Goal: Task Accomplishment & Management: Use online tool/utility

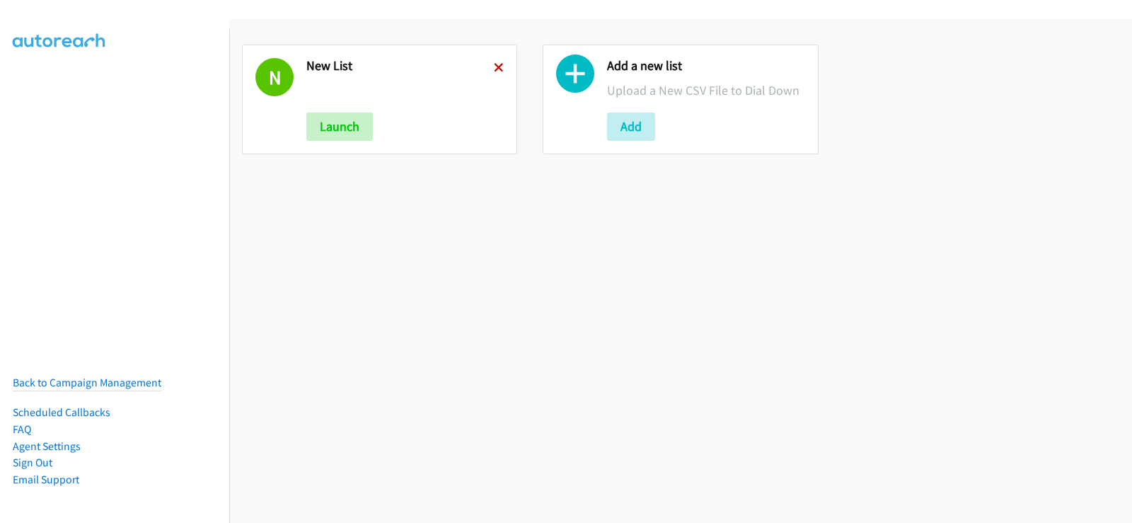
click at [500, 69] on icon at bounding box center [499, 69] width 10 height 10
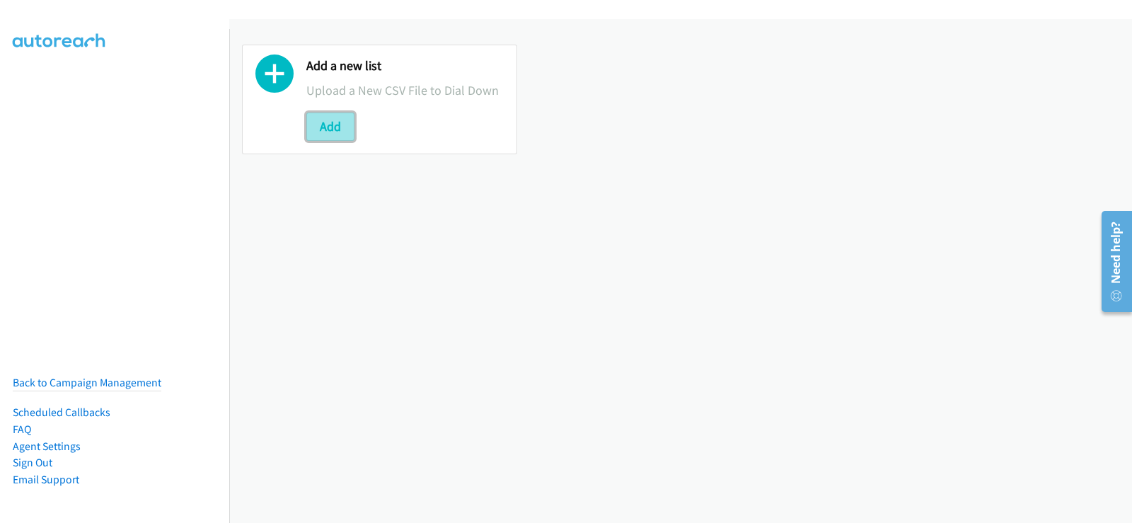
click at [336, 125] on button "Add" at bounding box center [330, 127] width 48 height 28
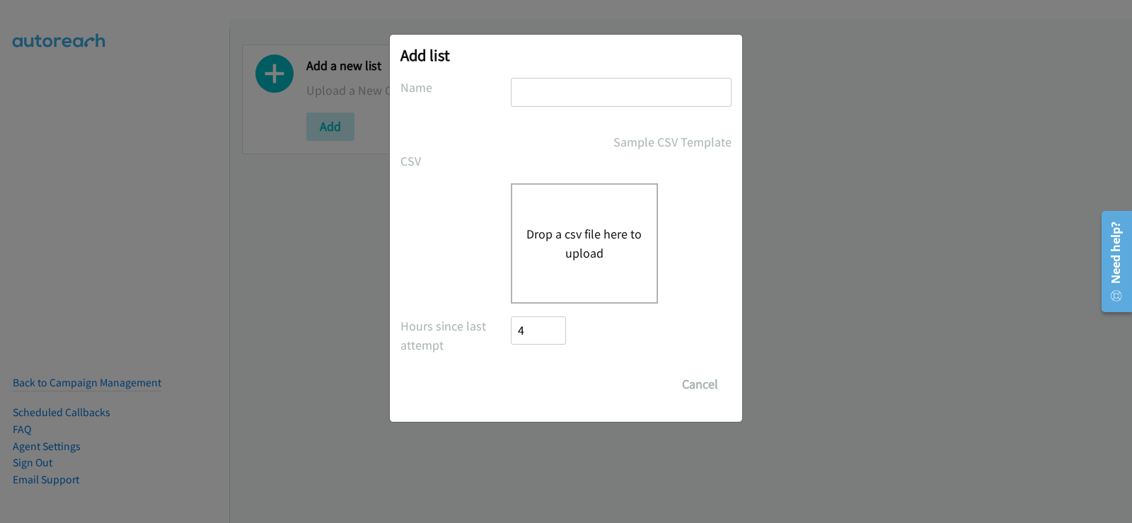
click at [597, 93] on input "text" at bounding box center [621, 92] width 221 height 29
type input "new list"
click at [588, 217] on div "Drop a csv file here to upload" at bounding box center [584, 243] width 147 height 120
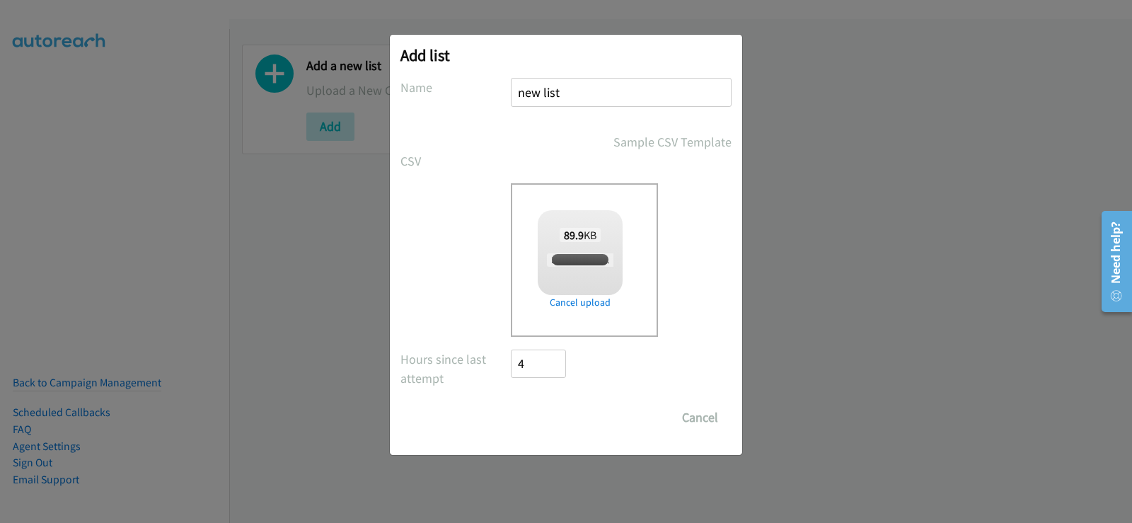
checkbox input "true"
click at [546, 416] on input "Save List" at bounding box center [548, 417] width 74 height 28
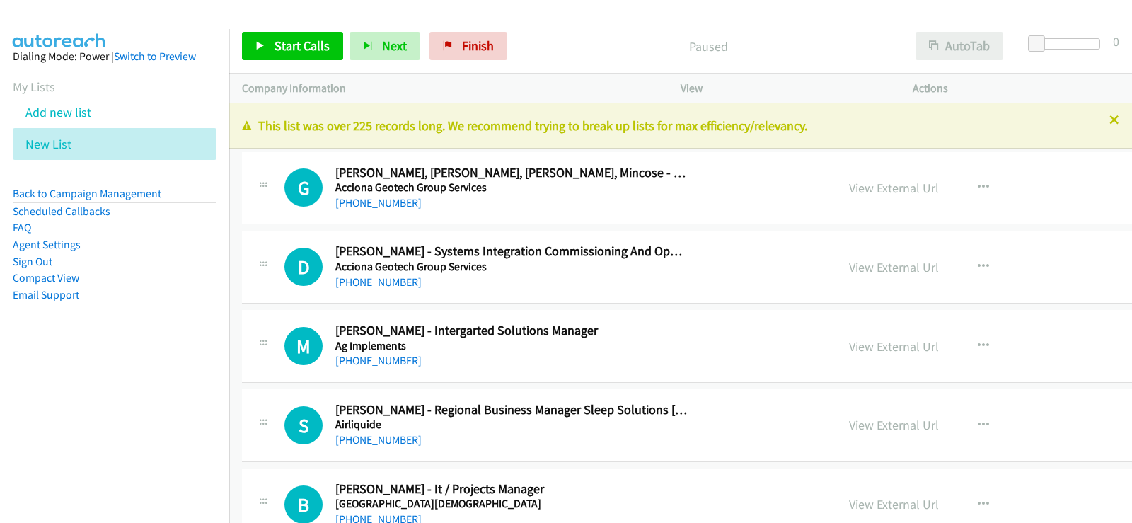
click at [1110, 116] on icon at bounding box center [1115, 121] width 10 height 10
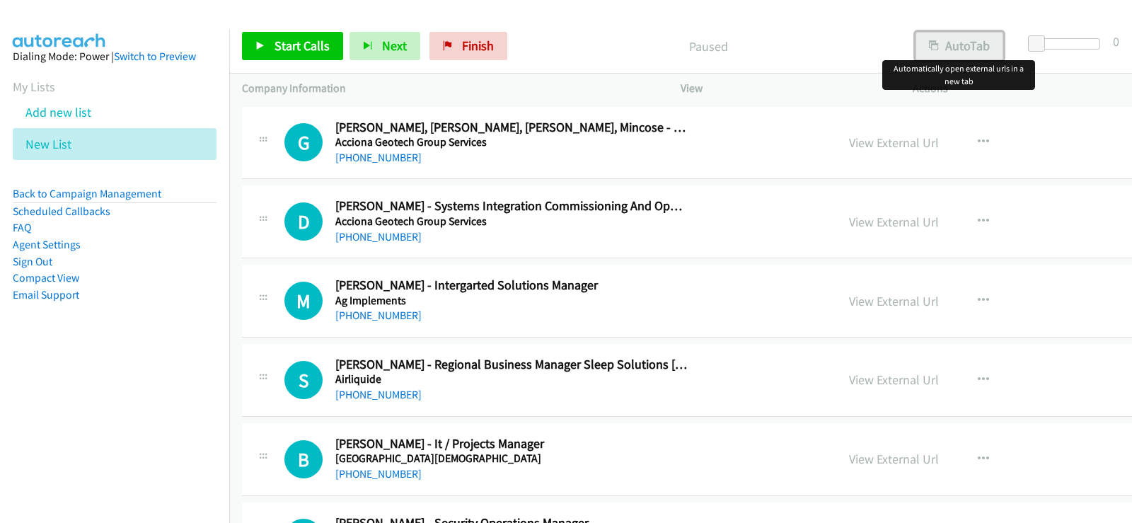
click at [957, 50] on button "AutoTab" at bounding box center [960, 46] width 88 height 28
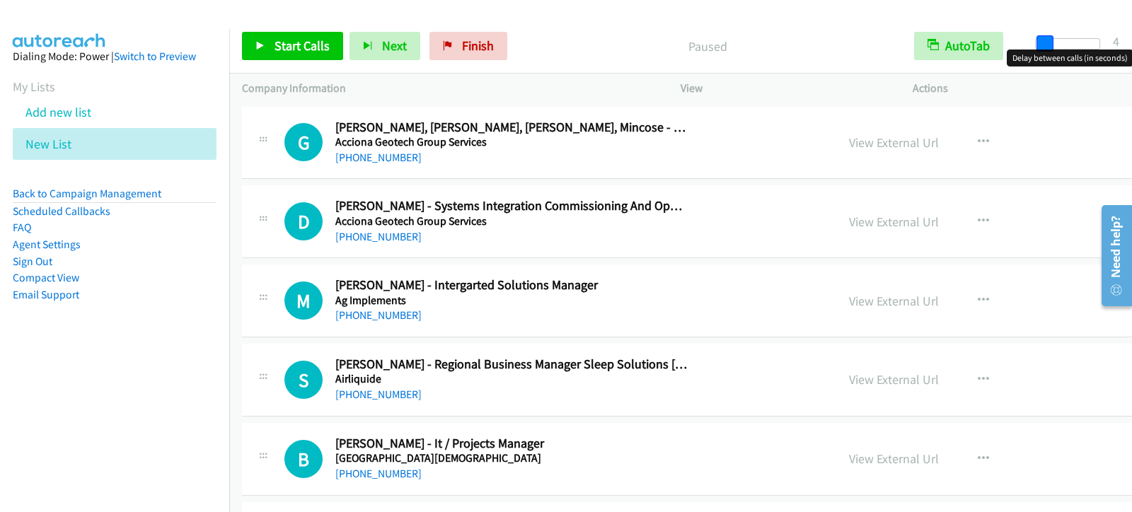
drag, startPoint x: 1034, startPoint y: 47, endPoint x: 1042, endPoint y: 42, distance: 8.9
click at [1042, 42] on span at bounding box center [1045, 43] width 17 height 17
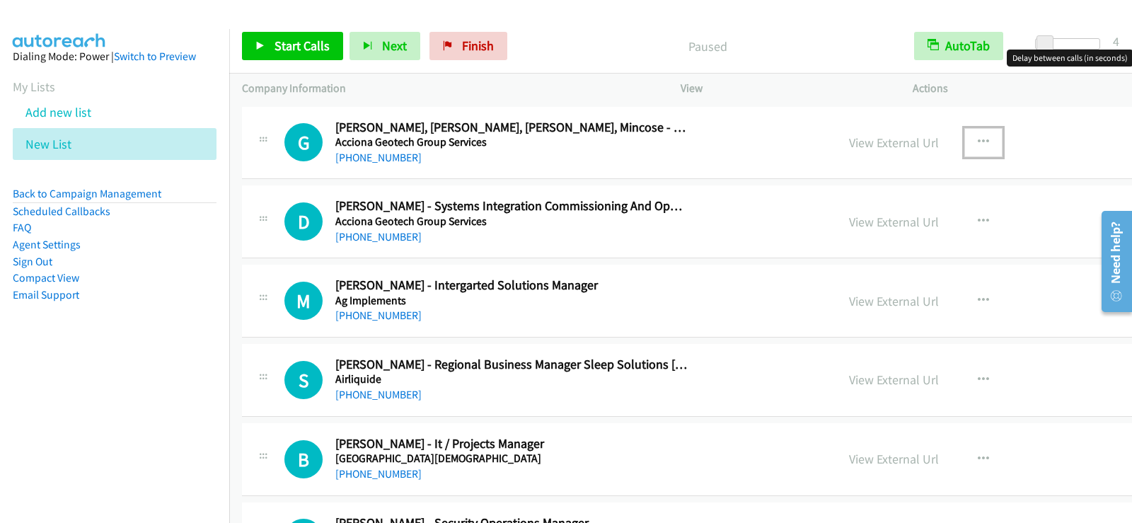
click at [978, 137] on icon "button" at bounding box center [983, 142] width 11 height 11
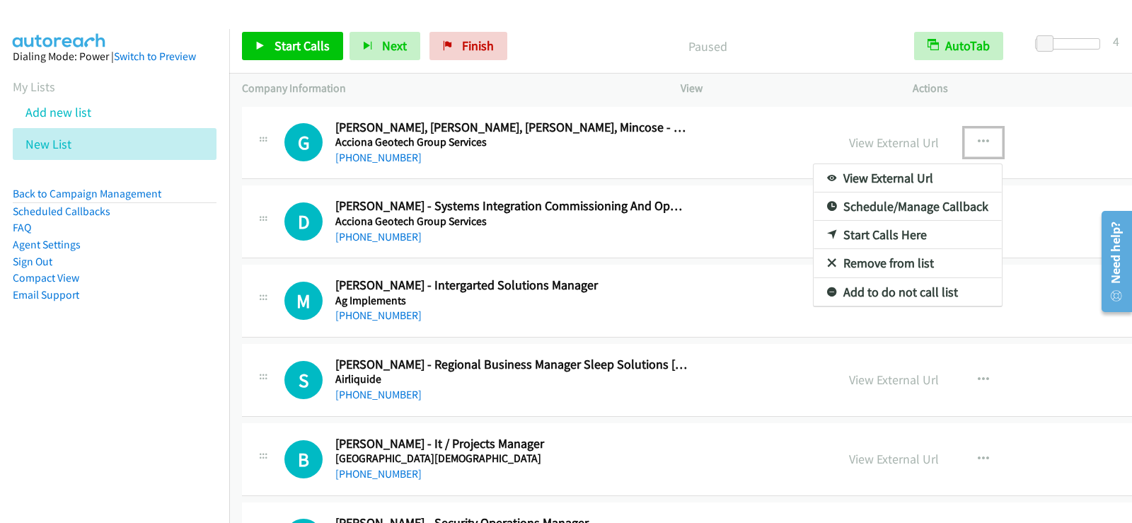
click at [840, 229] on link "Start Calls Here" at bounding box center [908, 235] width 188 height 28
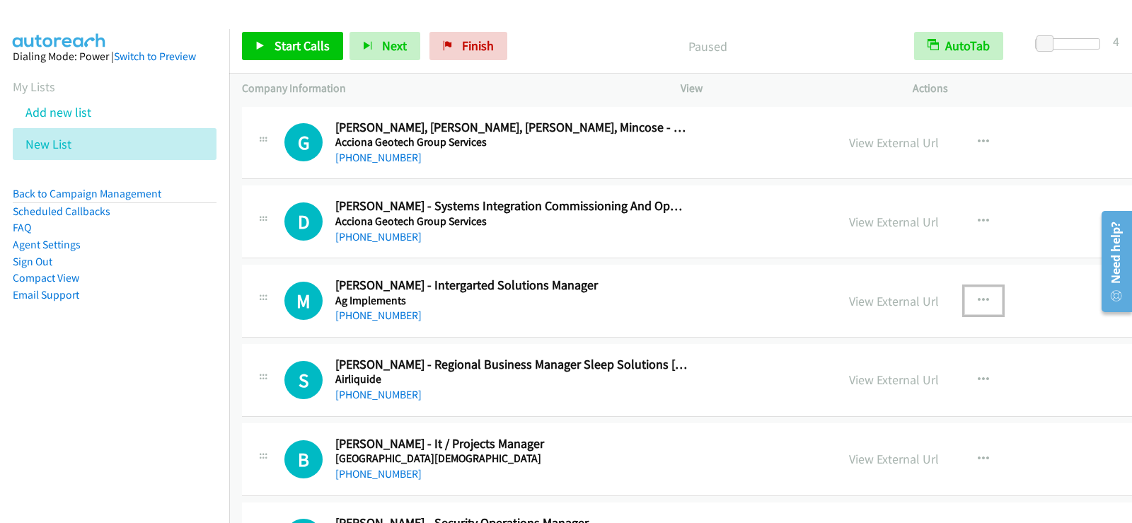
click at [978, 302] on icon "button" at bounding box center [983, 300] width 11 height 11
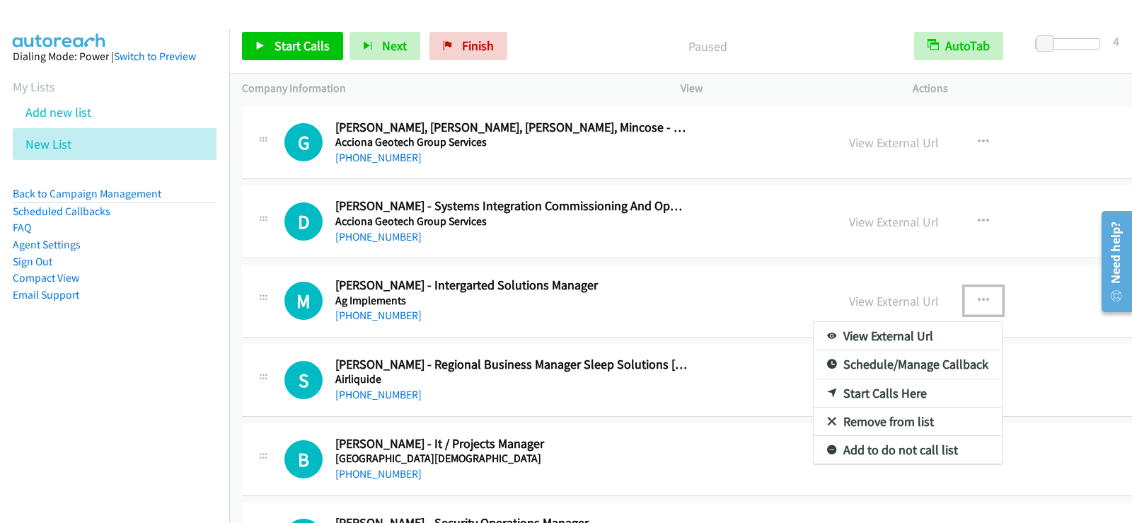
click at [819, 390] on link "Start Calls Here" at bounding box center [908, 393] width 188 height 28
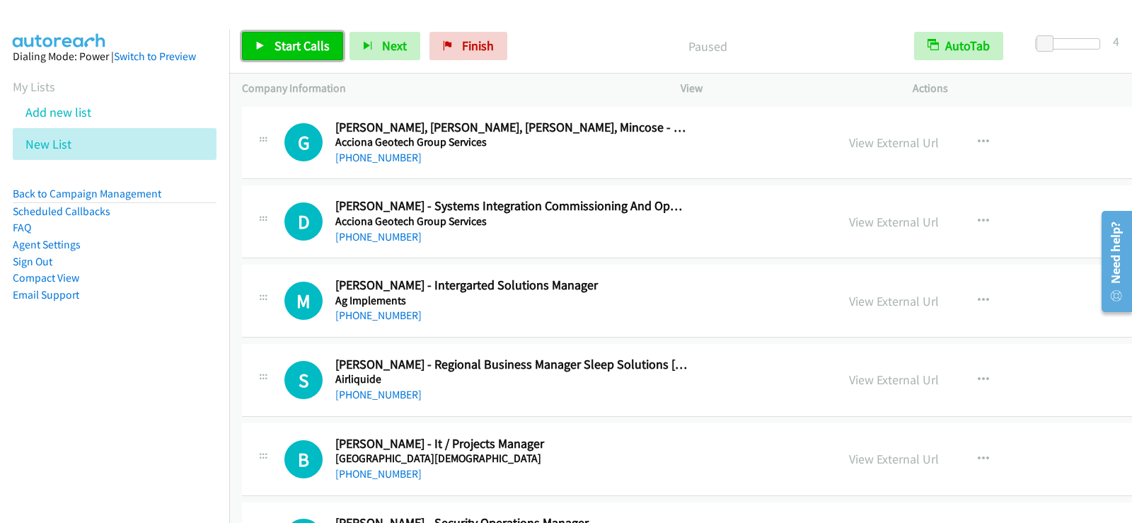
click at [299, 42] on span "Start Calls" at bounding box center [302, 46] width 55 height 16
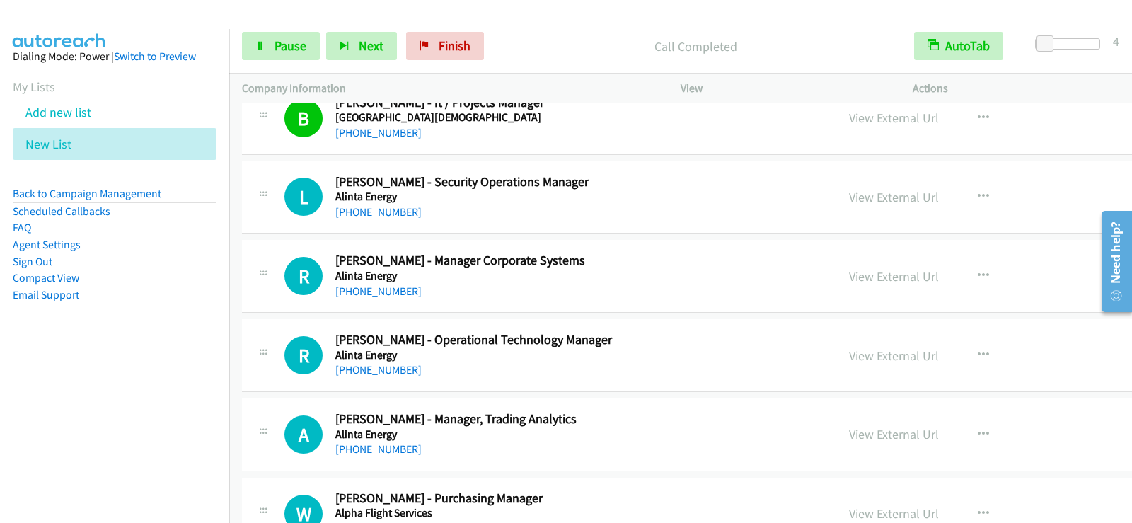
scroll to position [354, 0]
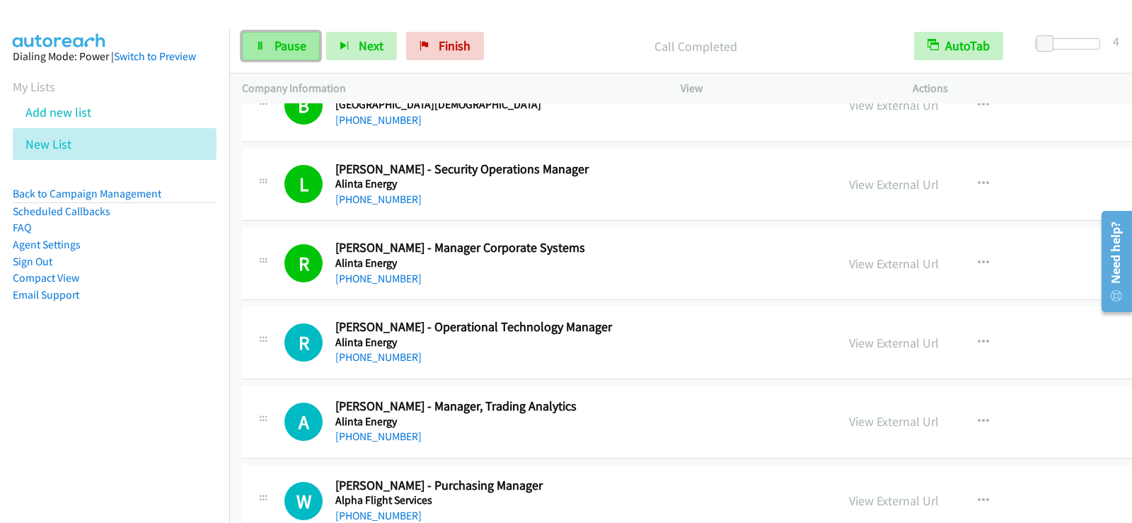
click at [304, 40] on span "Pause" at bounding box center [291, 46] width 32 height 16
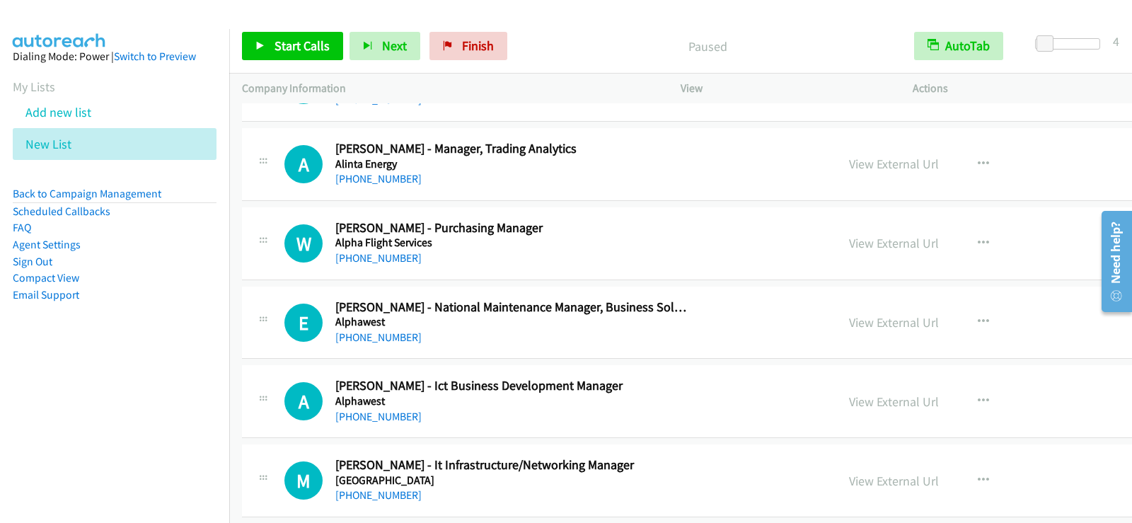
scroll to position [637, 0]
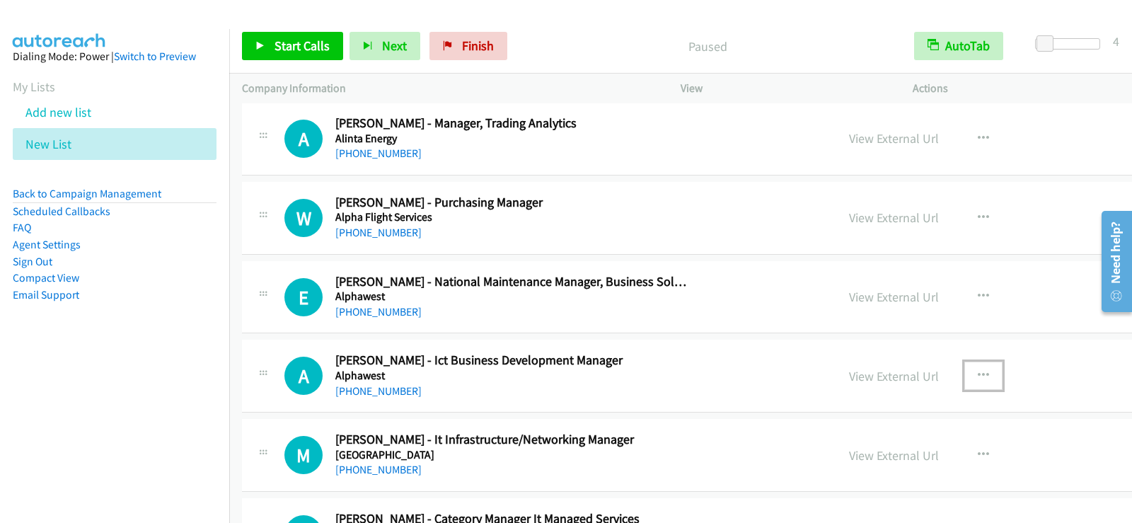
click at [978, 371] on icon "button" at bounding box center [983, 375] width 11 height 11
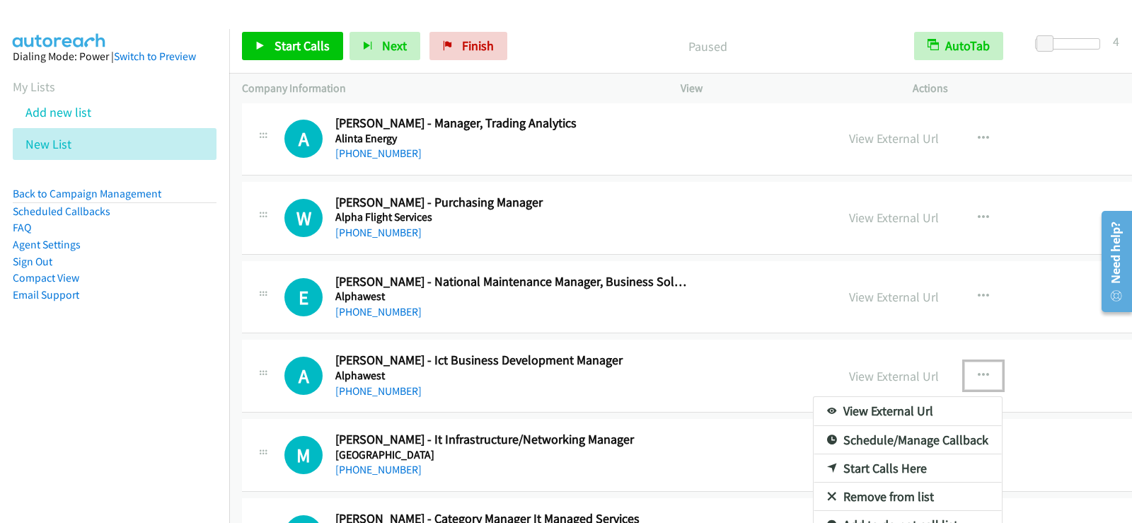
click at [814, 465] on link "Start Calls Here" at bounding box center [908, 468] width 188 height 28
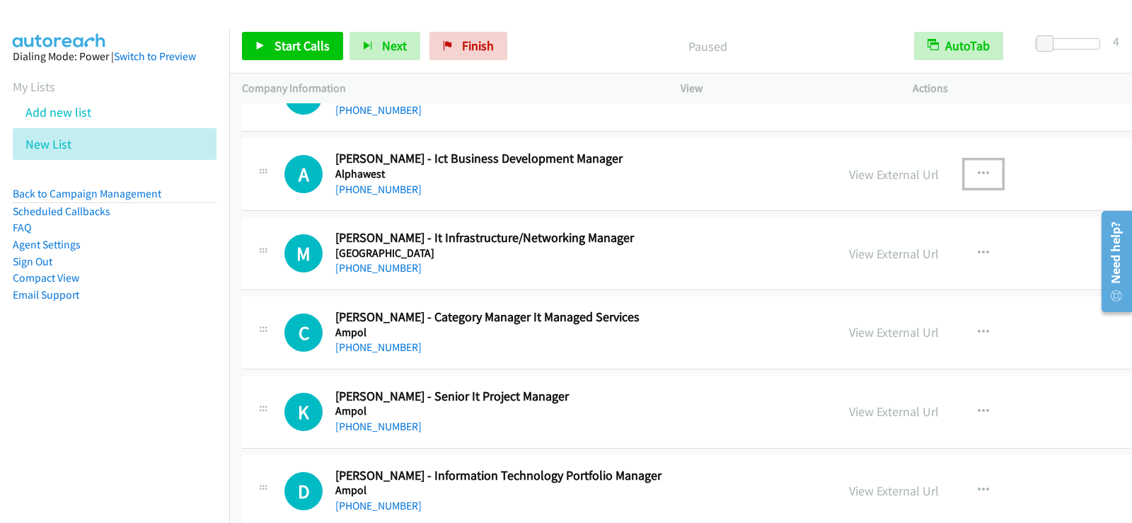
scroll to position [849, 0]
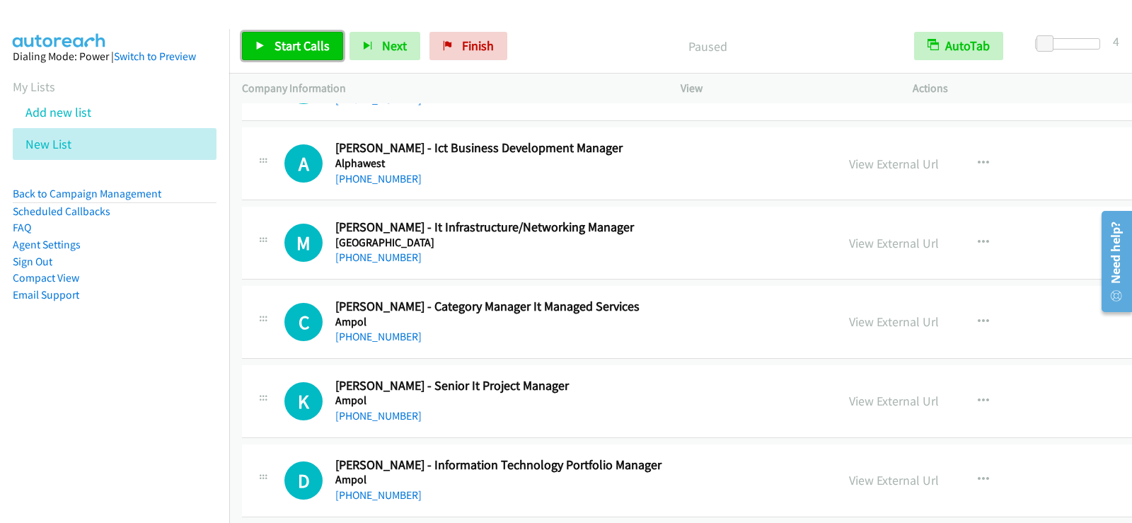
click at [263, 49] on icon at bounding box center [260, 47] width 10 height 10
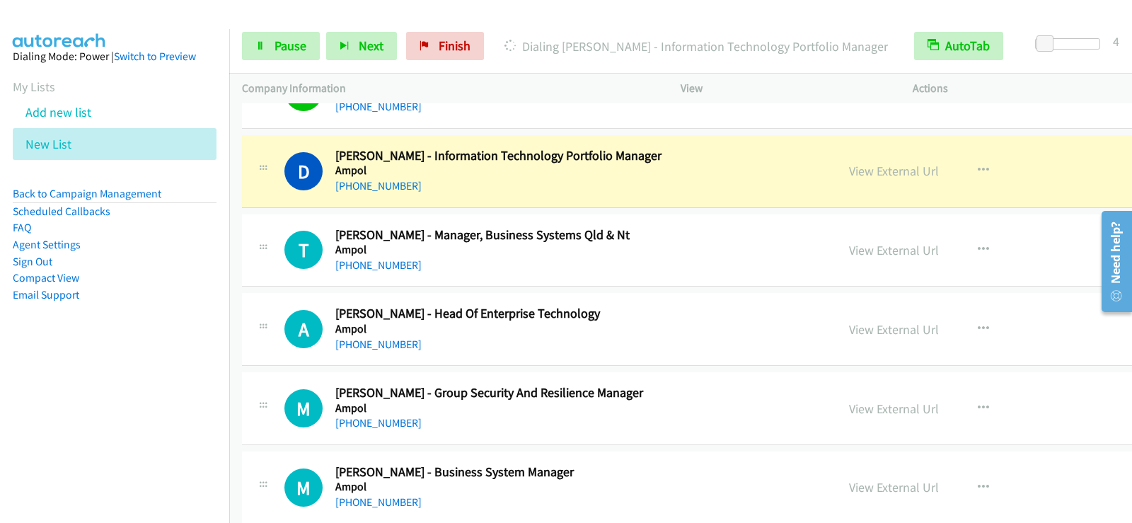
scroll to position [1175, 0]
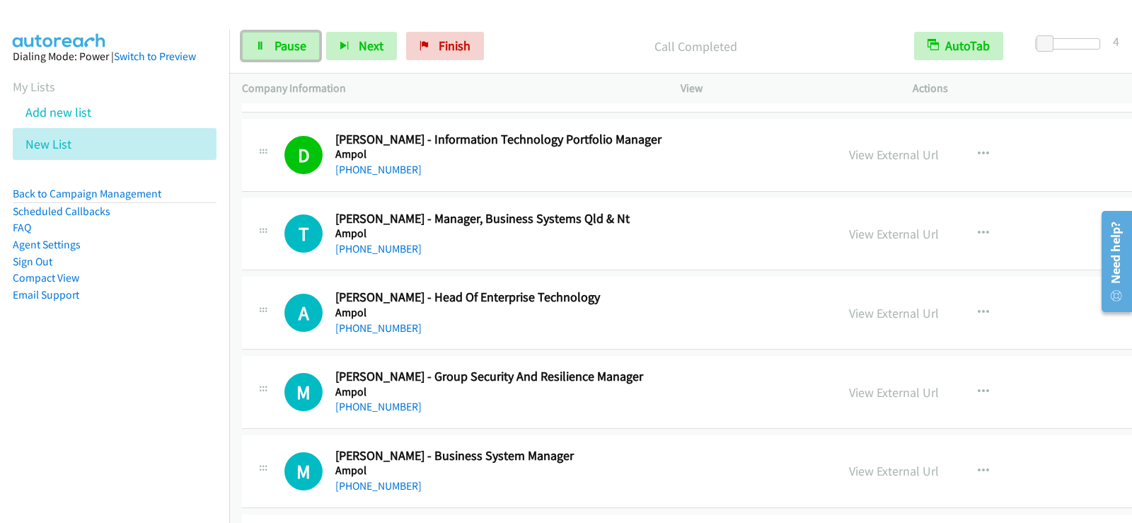
drag, startPoint x: 284, startPoint y: 50, endPoint x: 330, endPoint y: 93, distance: 63.6
click at [284, 50] on span "Pause" at bounding box center [291, 46] width 32 height 16
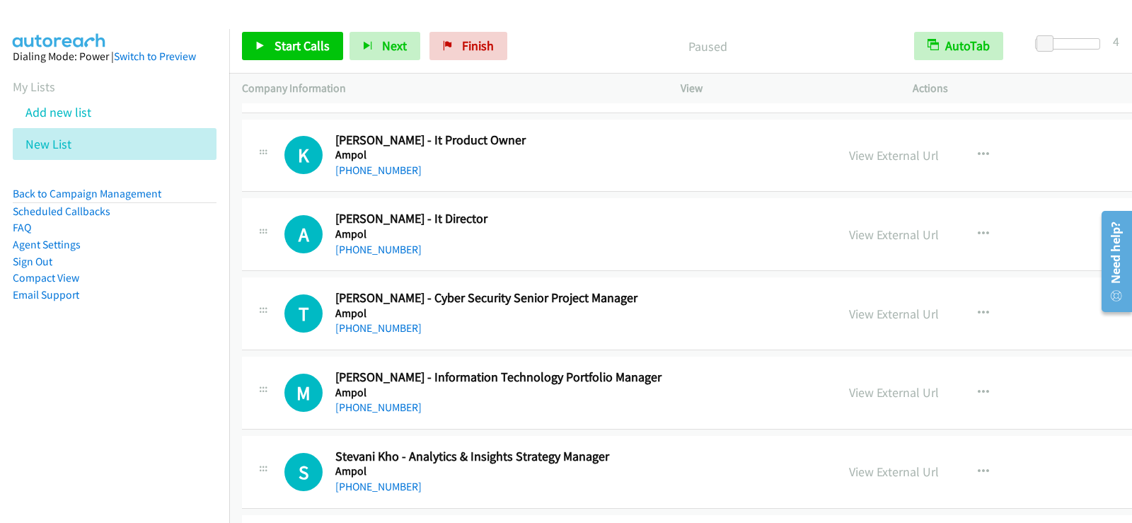
scroll to position [1670, 0]
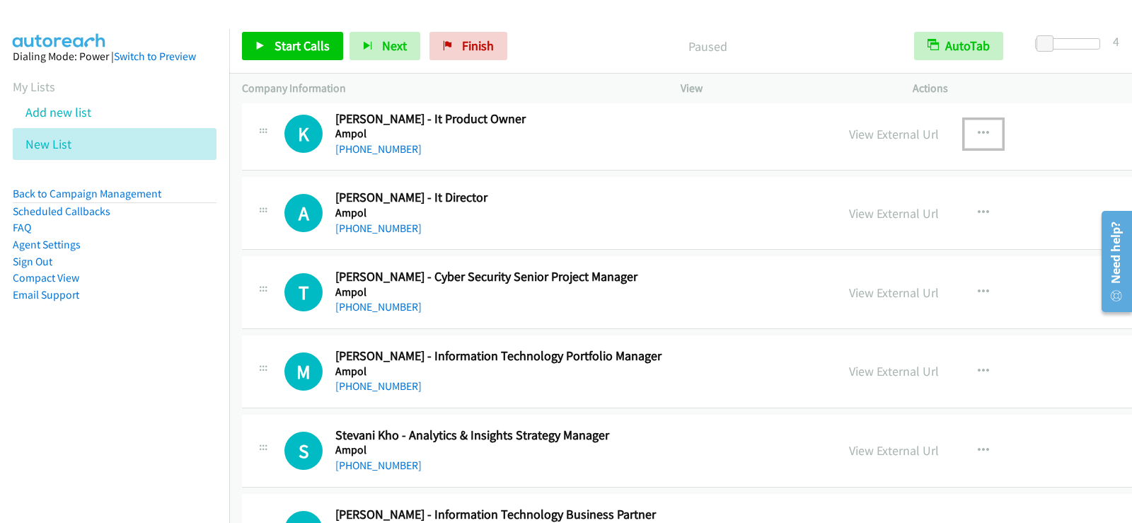
click at [978, 132] on icon "button" at bounding box center [983, 133] width 11 height 11
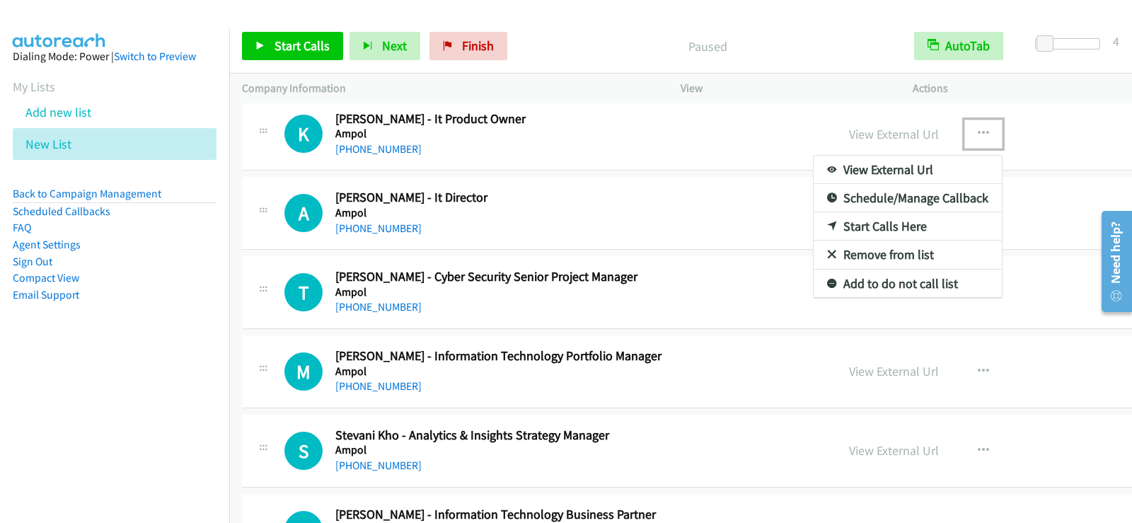
click at [840, 227] on link "Start Calls Here" at bounding box center [908, 226] width 188 height 28
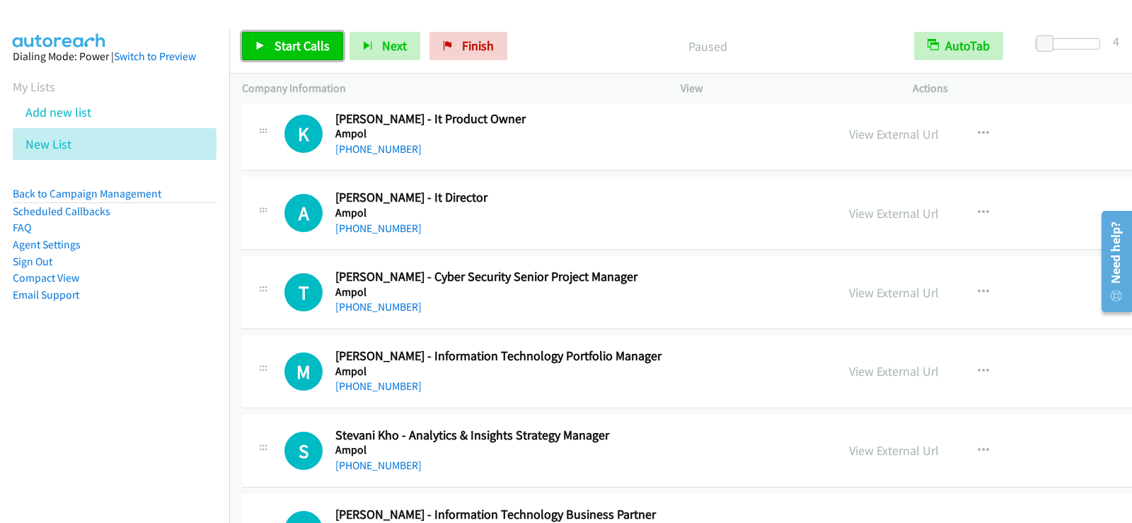
click at [279, 45] on span "Start Calls" at bounding box center [302, 46] width 55 height 16
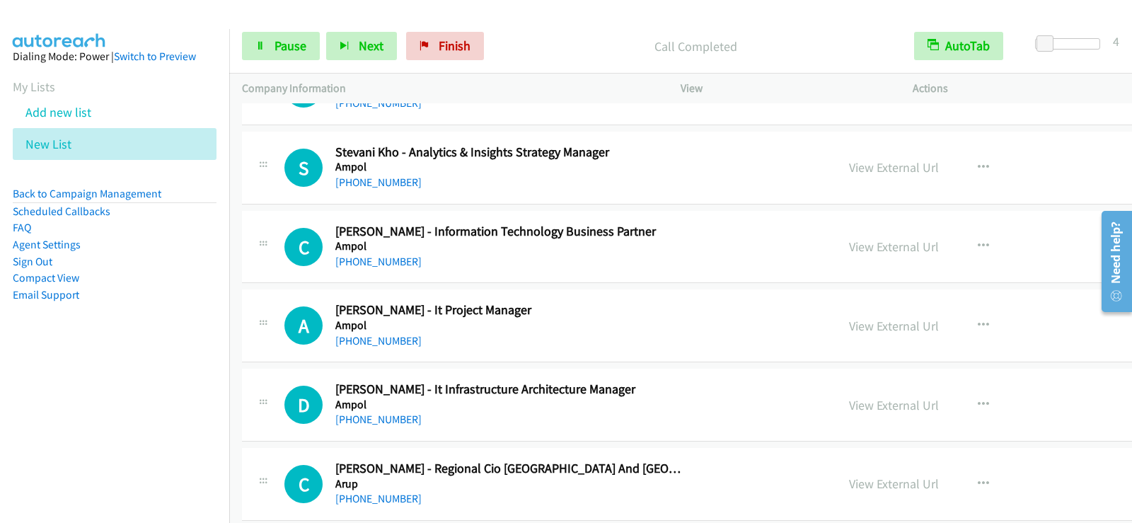
scroll to position [1882, 0]
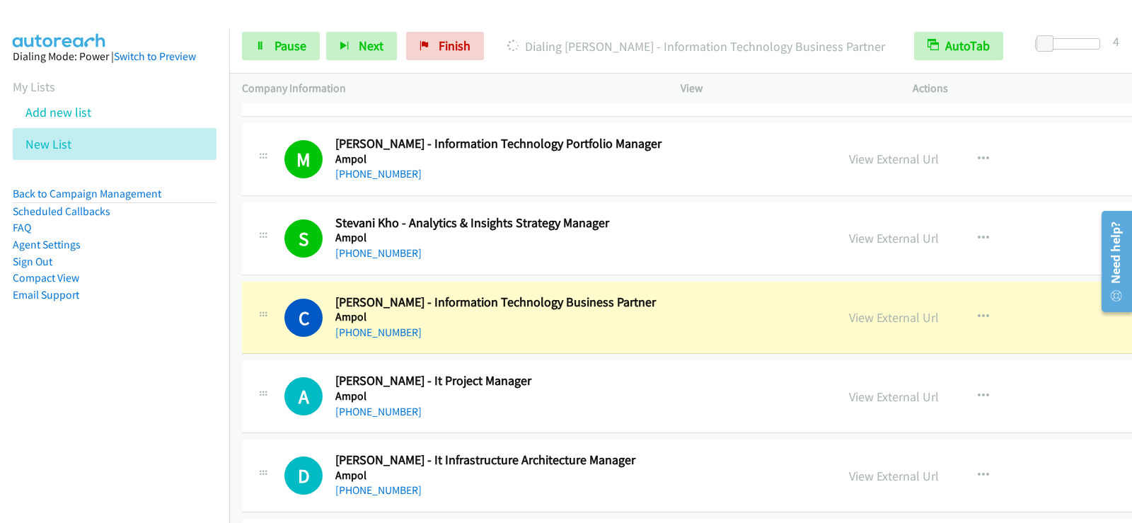
click at [270, 333] on div "C Callback Scheduled [PERSON_NAME] - Information Technology Business Partner Am…" at bounding box center [539, 317] width 569 height 47
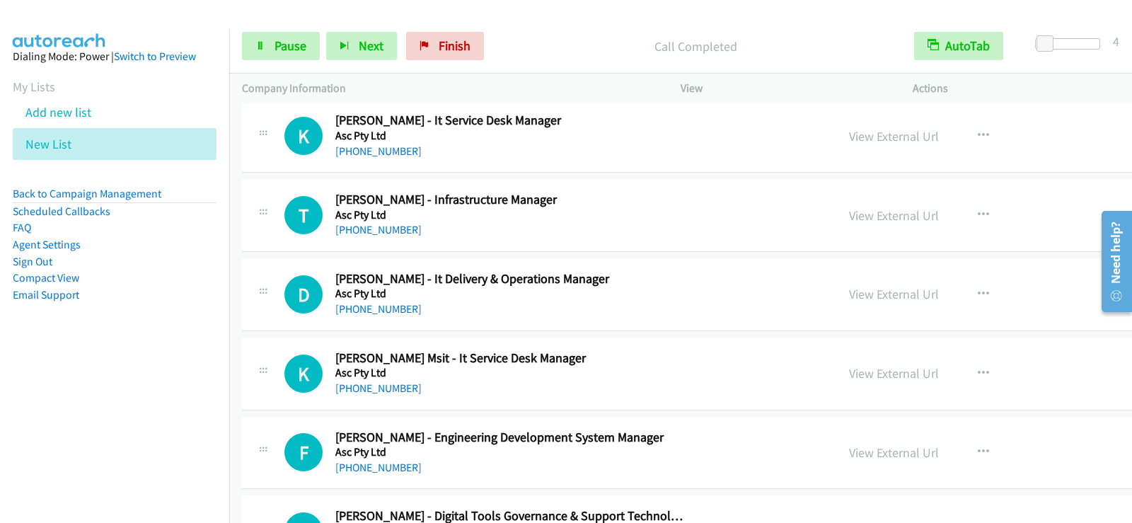
scroll to position [2618, 0]
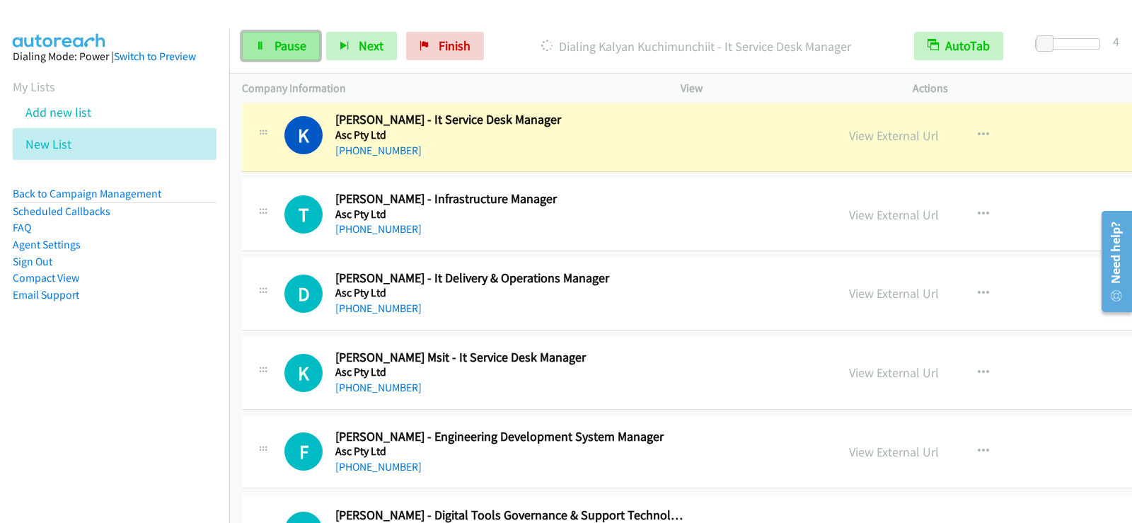
click at [304, 50] on span "Pause" at bounding box center [291, 46] width 32 height 16
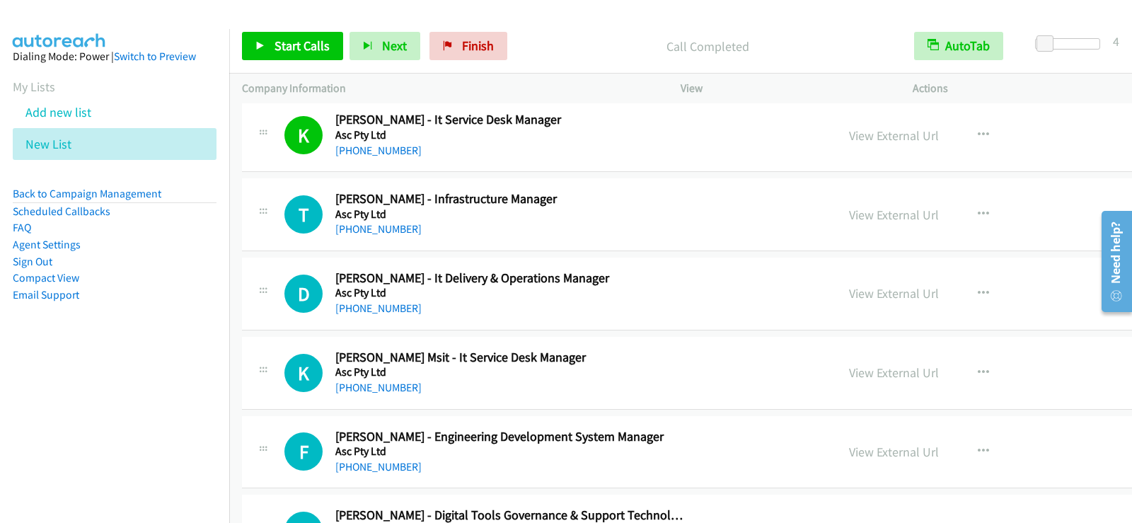
scroll to position [2689, 0]
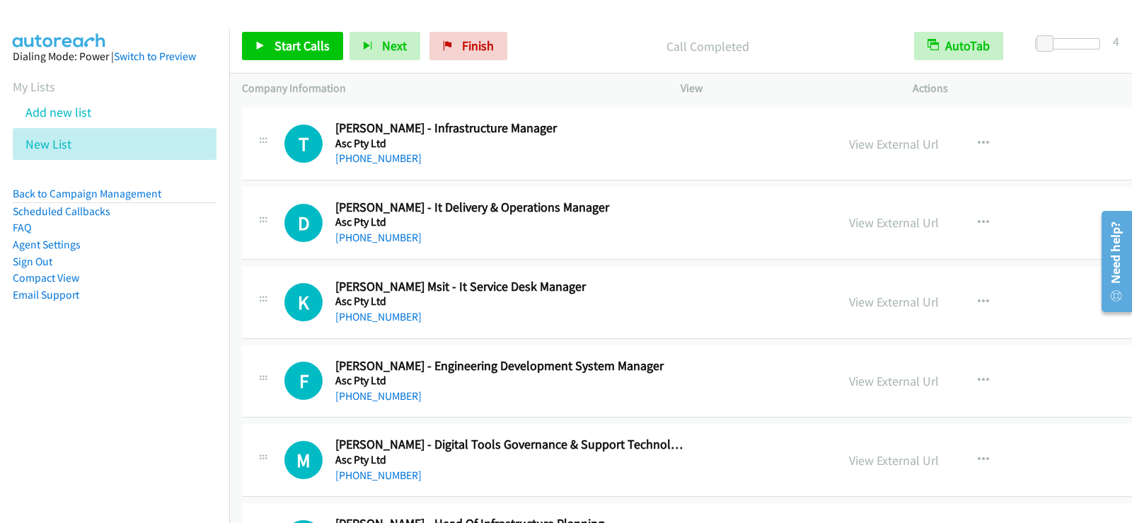
click at [298, 27] on div "Start Calls Pause Next Finish Call Completed AutoTab AutoTab 4" at bounding box center [680, 46] width 903 height 54
click at [299, 40] on span "Start Calls" at bounding box center [302, 46] width 55 height 16
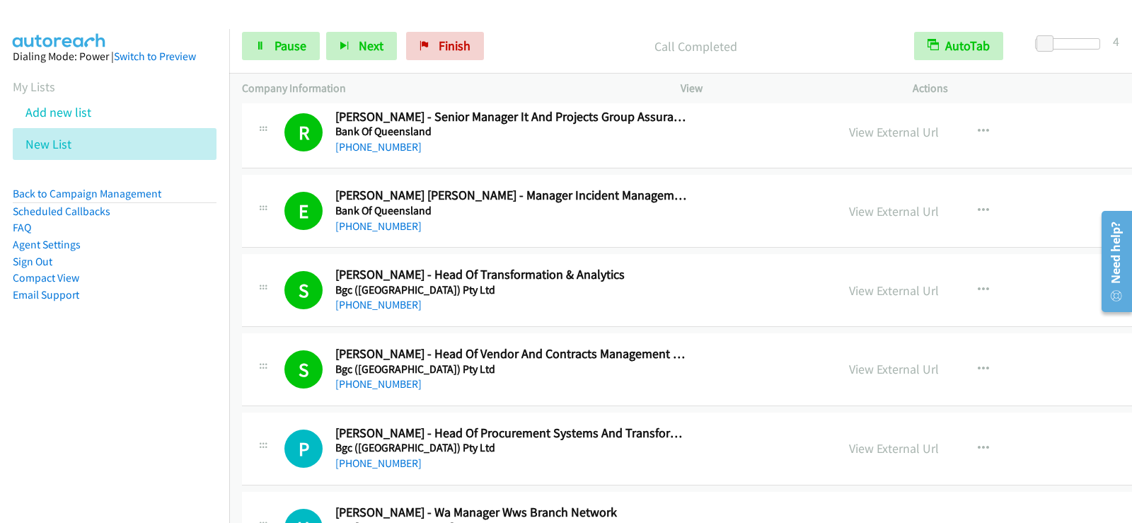
scroll to position [4670, 0]
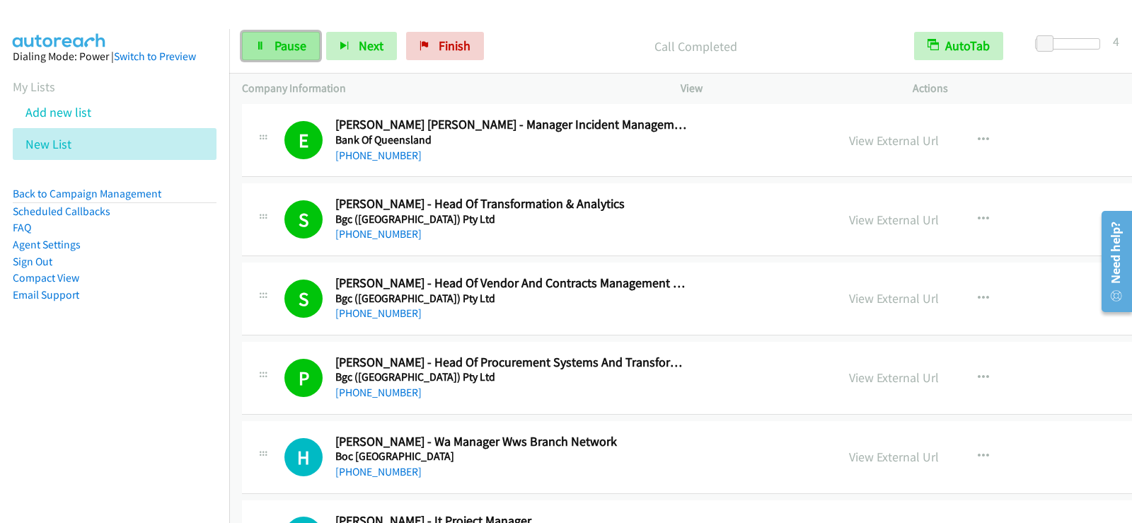
click at [280, 46] on span "Pause" at bounding box center [291, 46] width 32 height 16
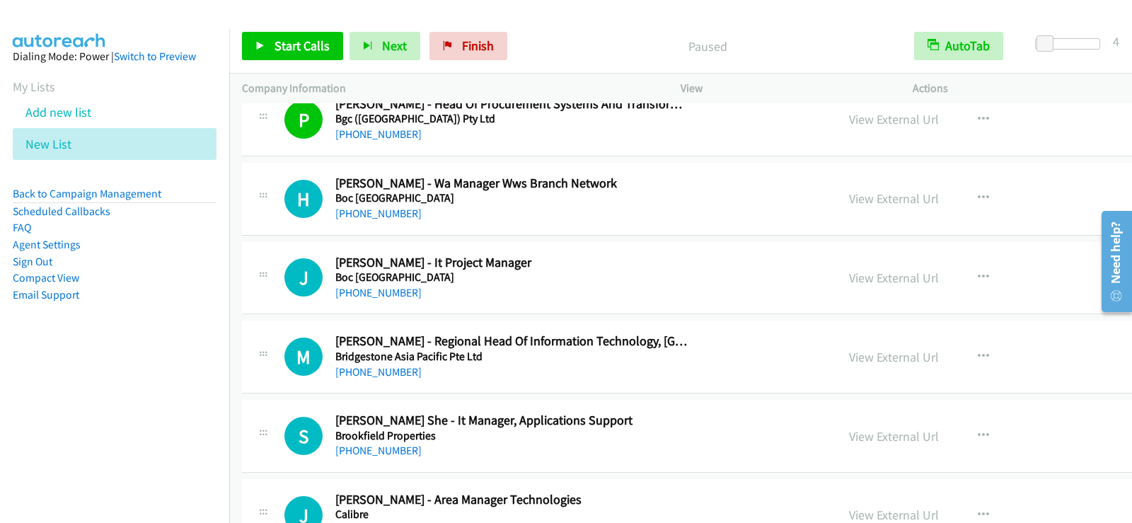
scroll to position [4953, 0]
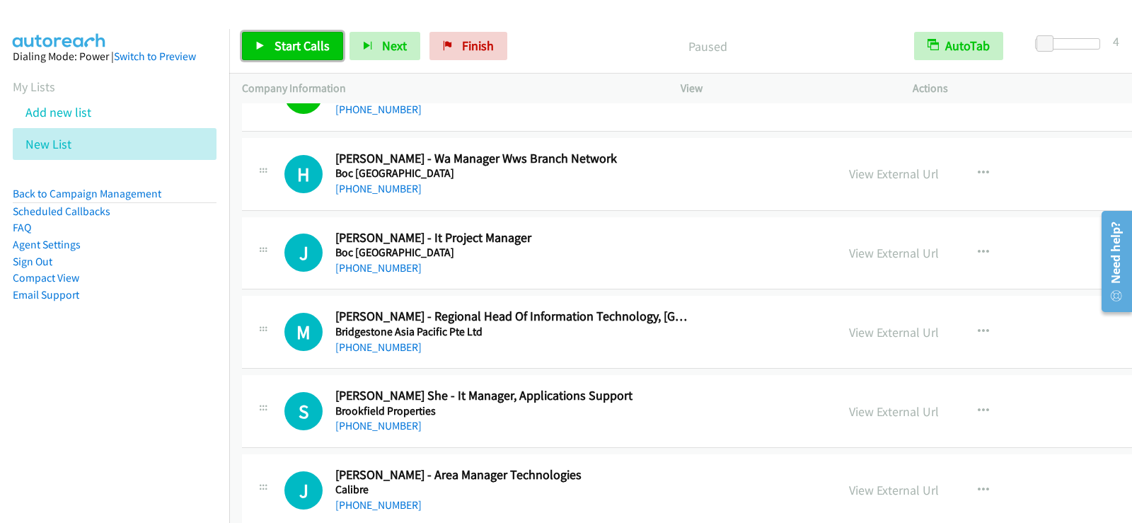
click at [291, 45] on span "Start Calls" at bounding box center [302, 46] width 55 height 16
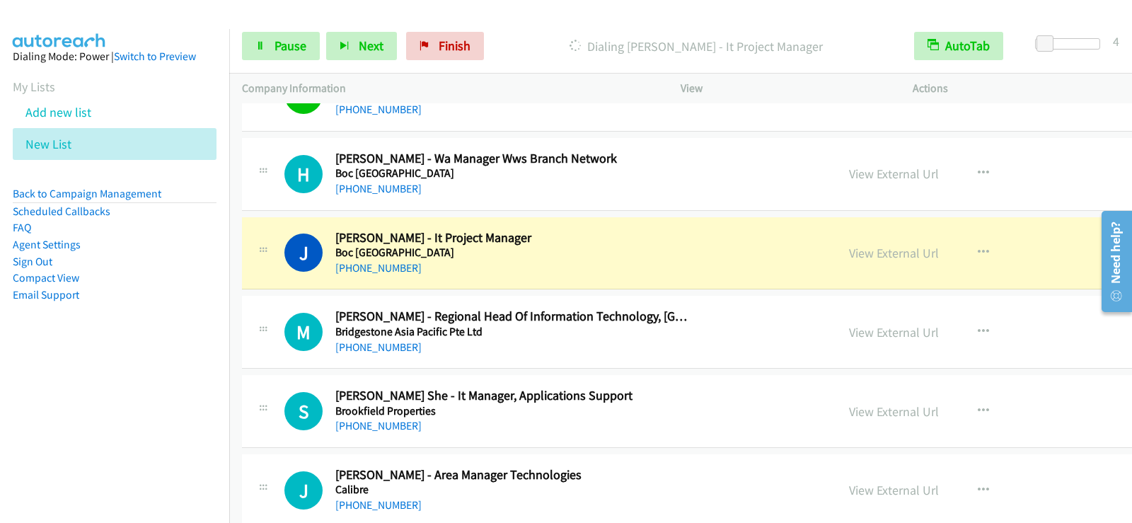
scroll to position [5024, 0]
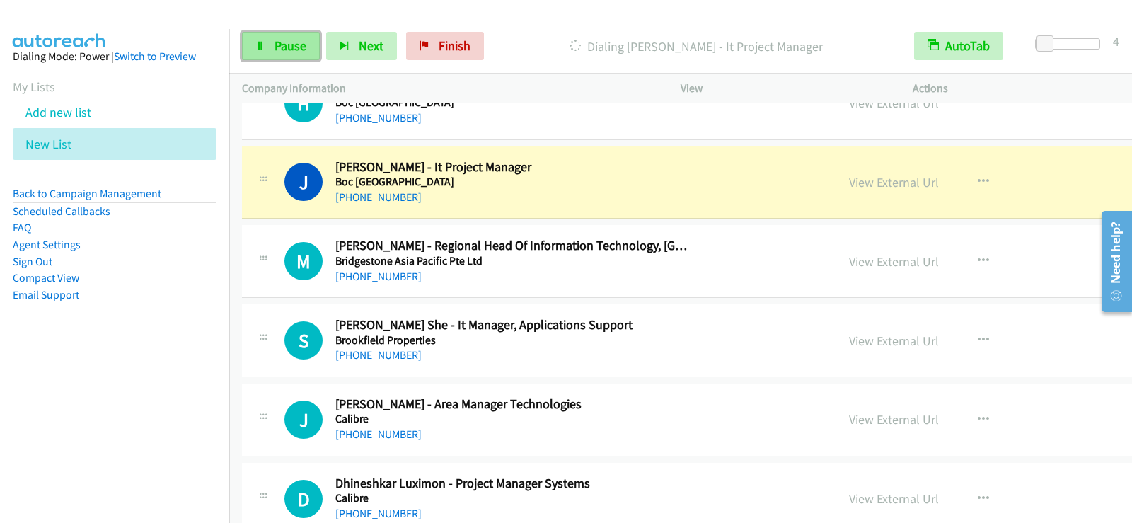
click at [272, 42] on link "Pause" at bounding box center [281, 46] width 78 height 28
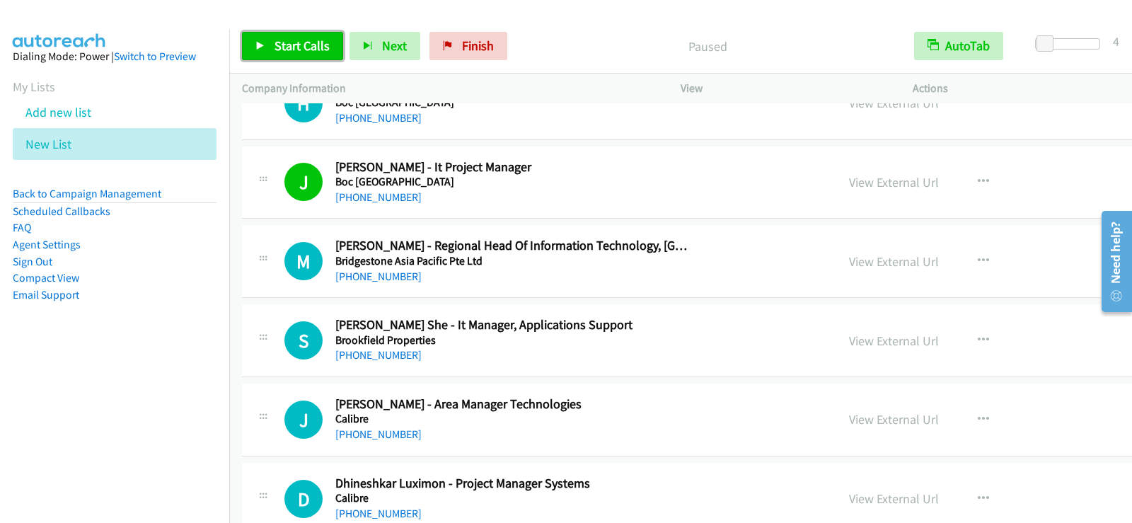
click at [316, 36] on link "Start Calls" at bounding box center [292, 46] width 101 height 28
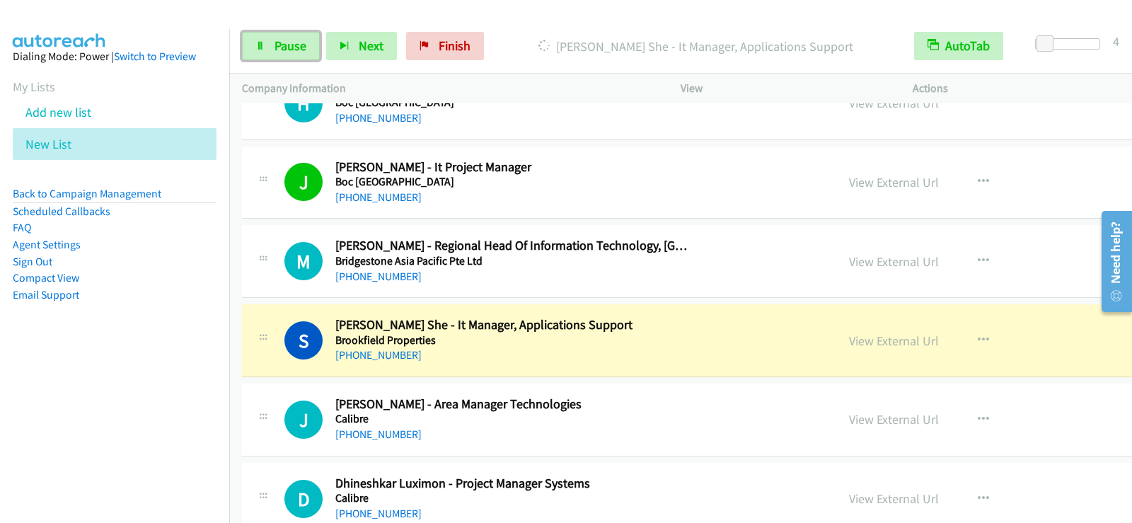
drag, startPoint x: 274, startPoint y: 53, endPoint x: 279, endPoint y: 161, distance: 107.7
click at [275, 53] on span "Pause" at bounding box center [291, 46] width 32 height 16
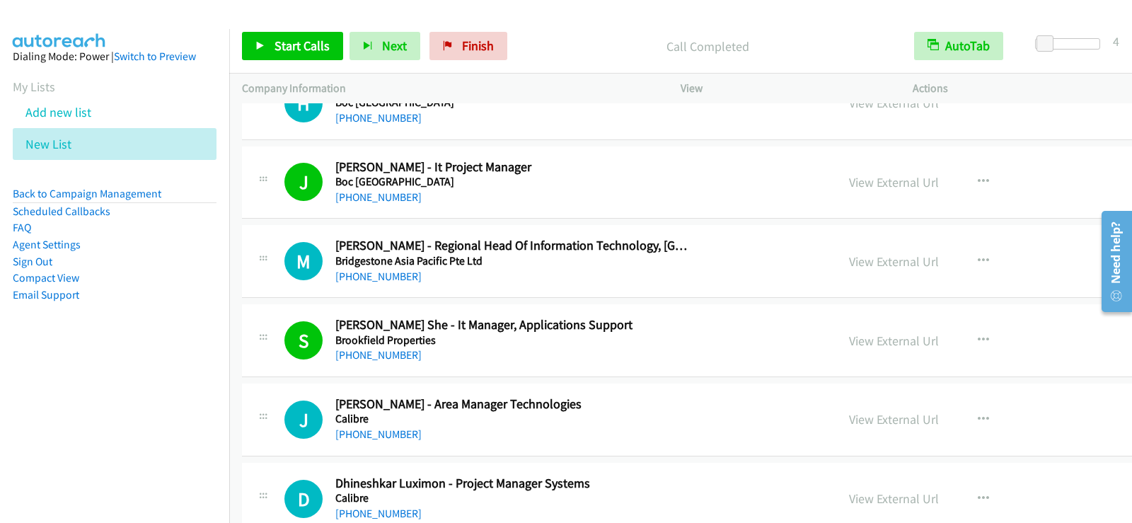
drag, startPoint x: 371, startPoint y: 278, endPoint x: 677, endPoint y: 317, distance: 308.9
click at [371, 278] on link "[PHONE_NUMBER]" at bounding box center [378, 276] width 86 height 13
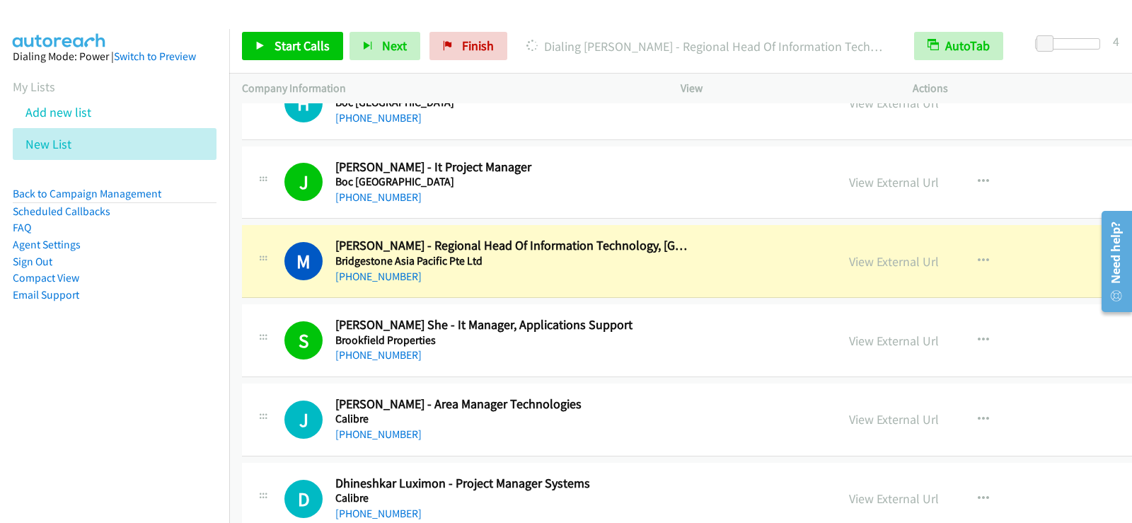
scroll to position [5095, 0]
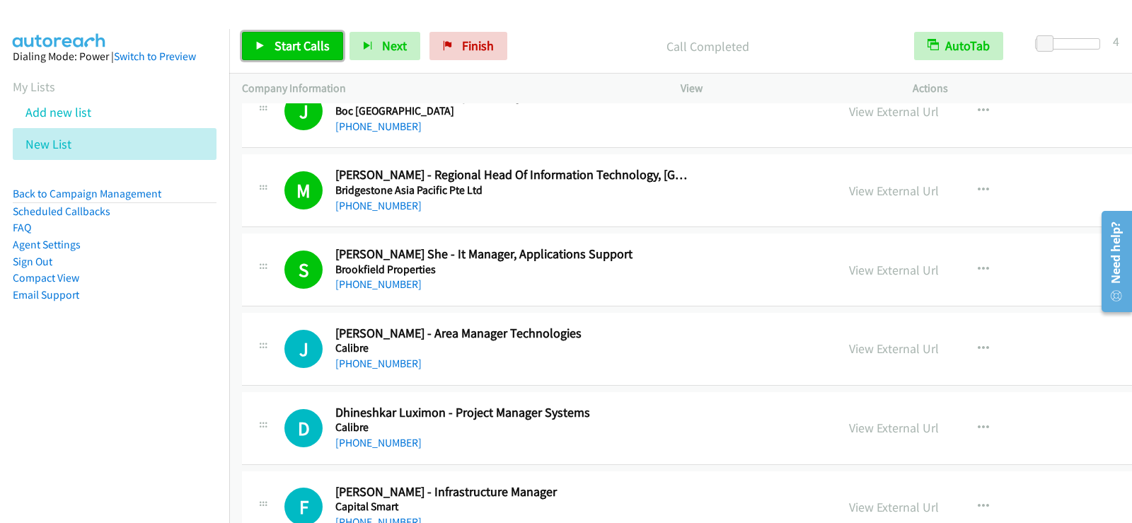
drag, startPoint x: 315, startPoint y: 54, endPoint x: 323, endPoint y: 64, distance: 12.5
click at [315, 54] on link "Start Calls" at bounding box center [292, 46] width 101 height 28
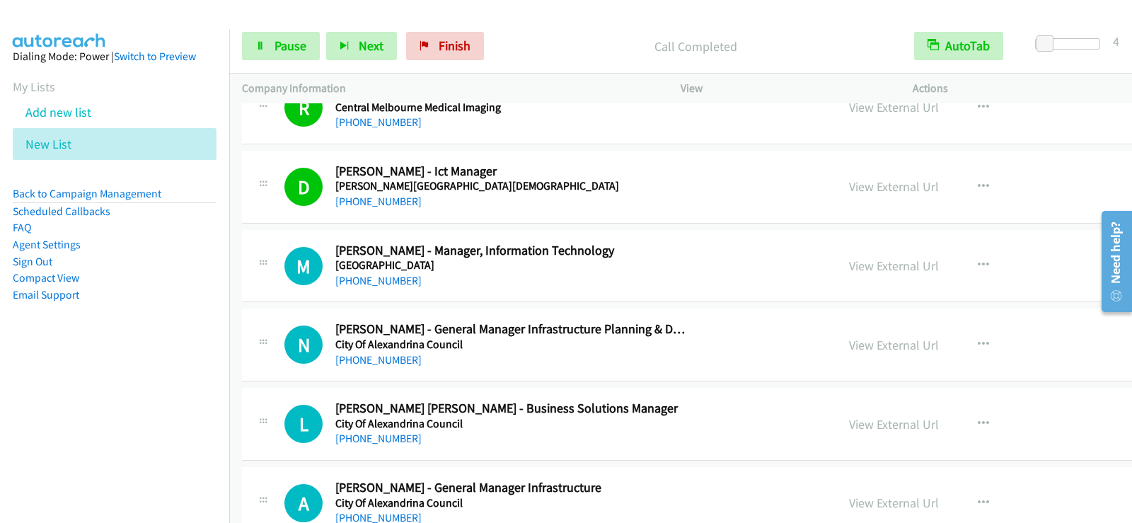
scroll to position [5873, 0]
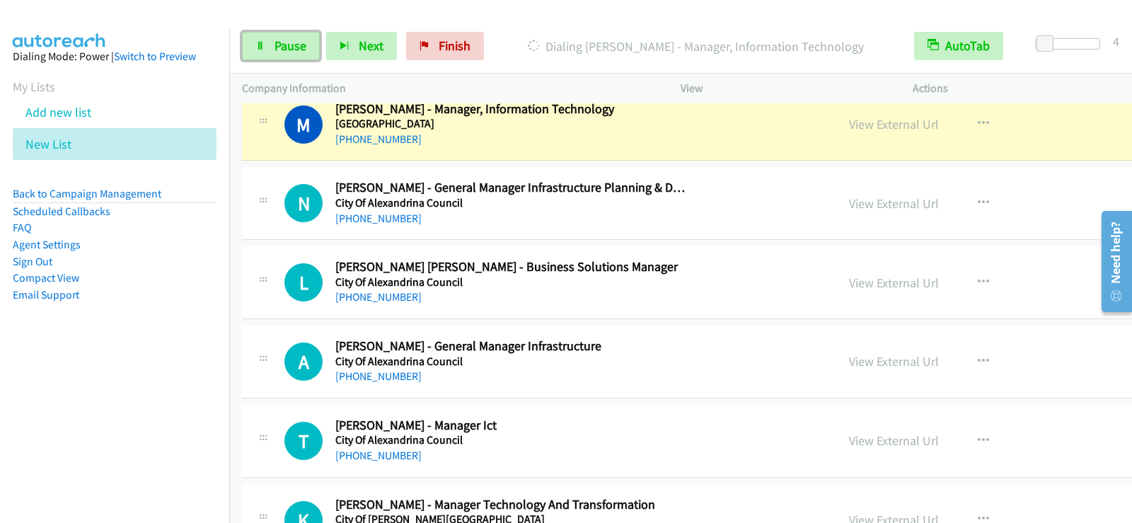
drag, startPoint x: 296, startPoint y: 50, endPoint x: 308, endPoint y: 68, distance: 21.6
click at [296, 50] on span "Pause" at bounding box center [291, 46] width 32 height 16
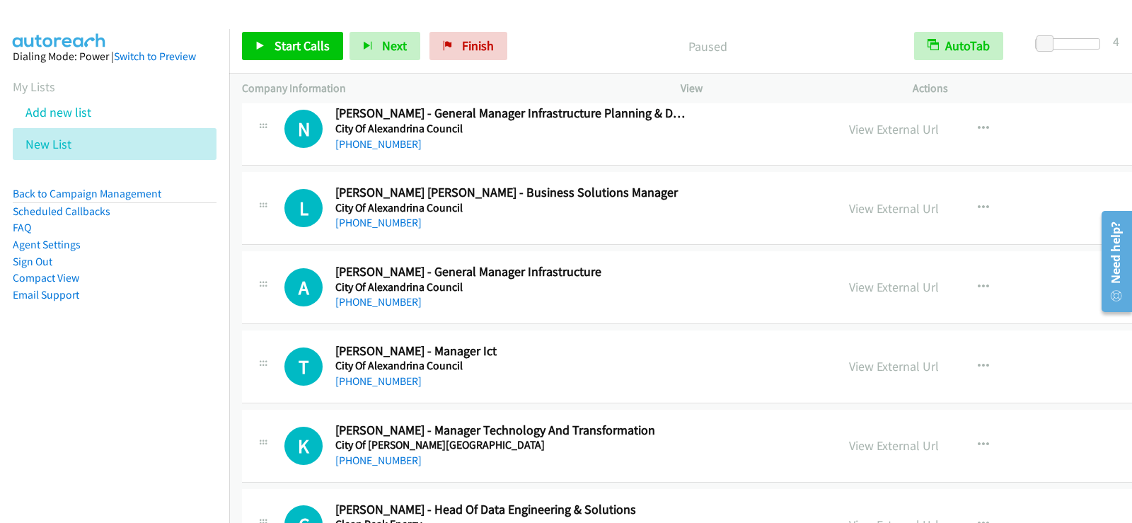
scroll to position [6015, 0]
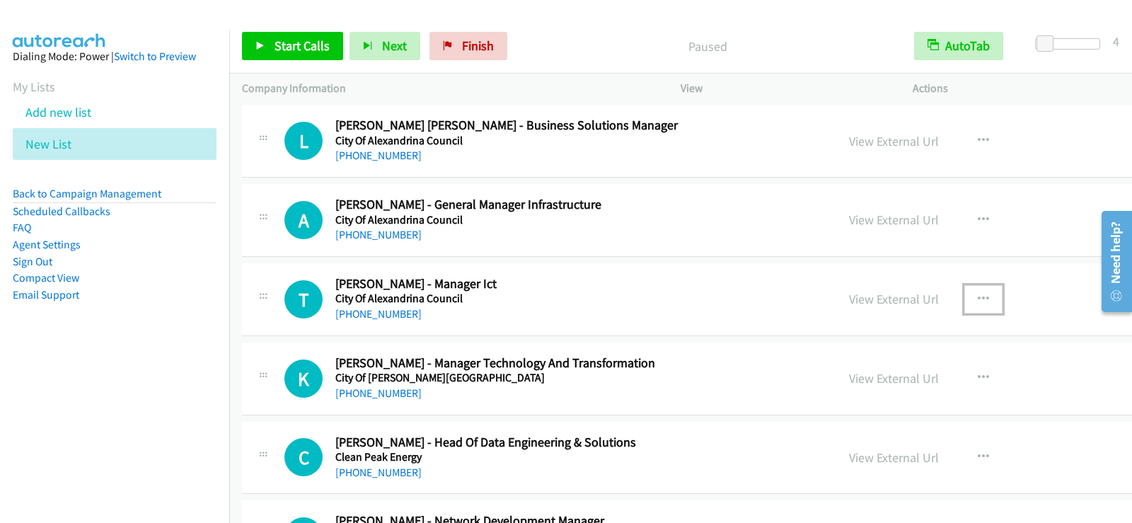
click at [964, 296] on button "button" at bounding box center [983, 299] width 38 height 28
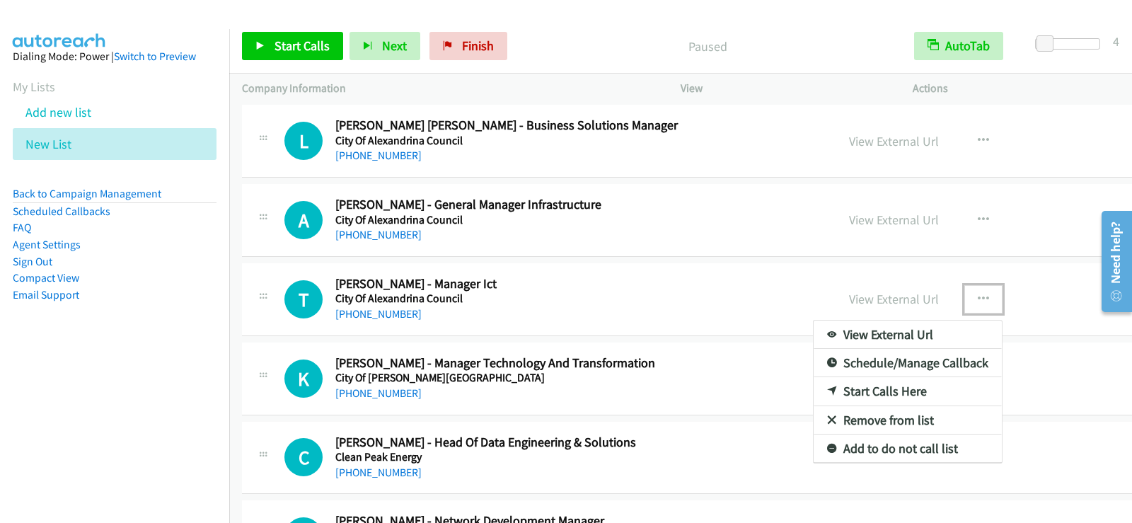
click at [814, 384] on link "Start Calls Here" at bounding box center [908, 391] width 188 height 28
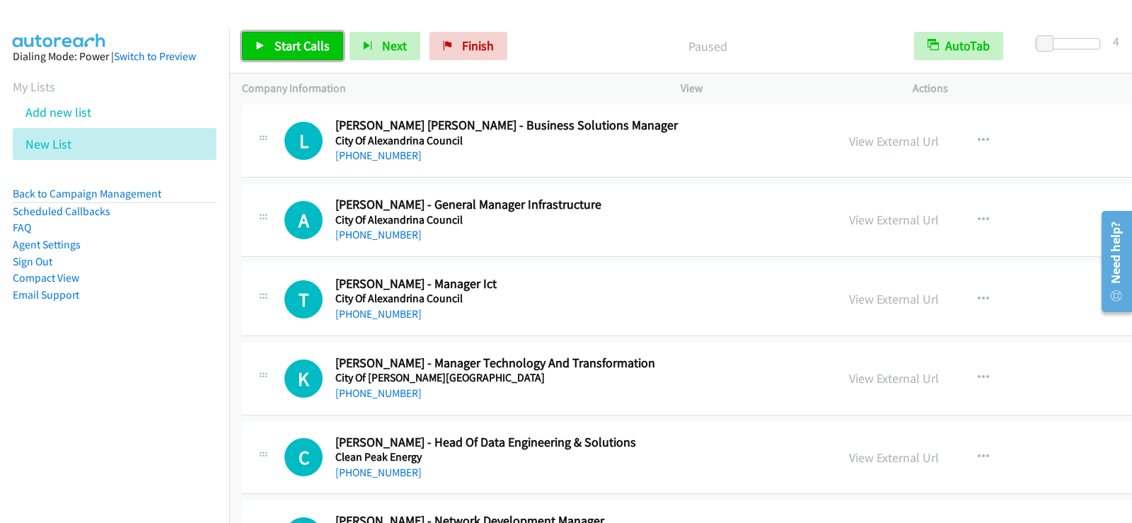
click at [272, 47] on link "Start Calls" at bounding box center [292, 46] width 101 height 28
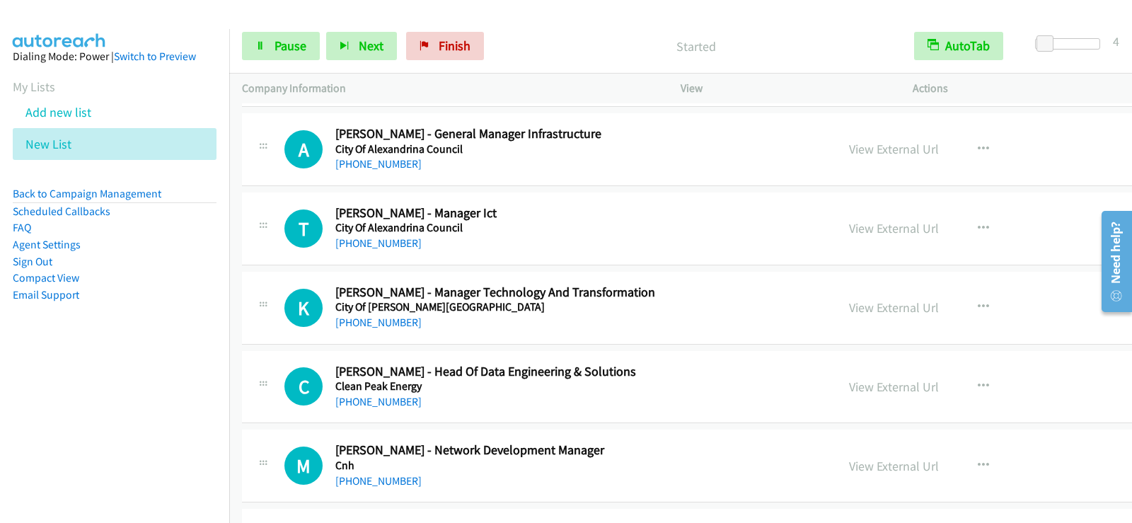
scroll to position [6156, 0]
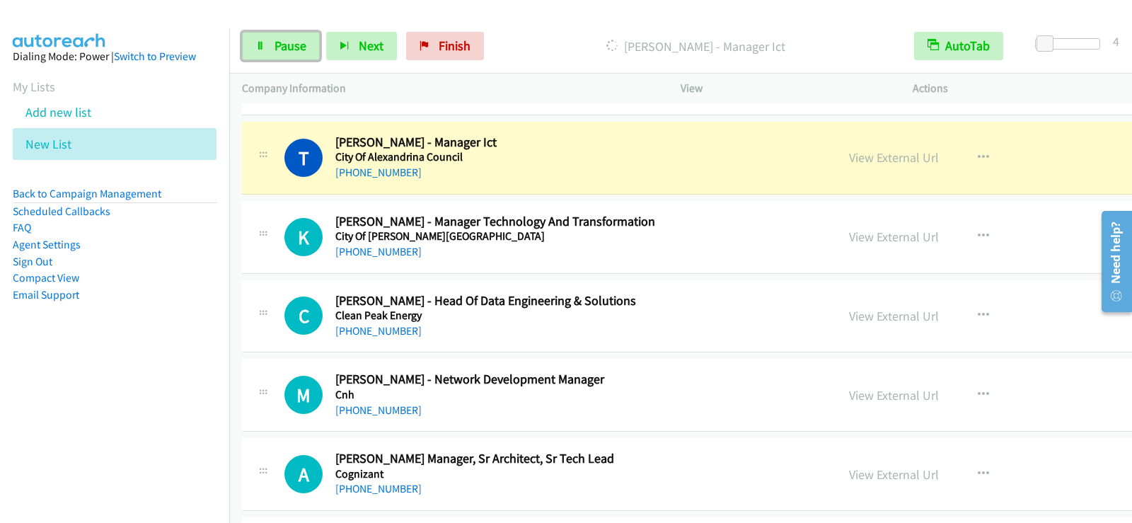
drag, startPoint x: 292, startPoint y: 47, endPoint x: 374, endPoint y: 8, distance: 90.5
click at [292, 46] on span "Pause" at bounding box center [291, 46] width 32 height 16
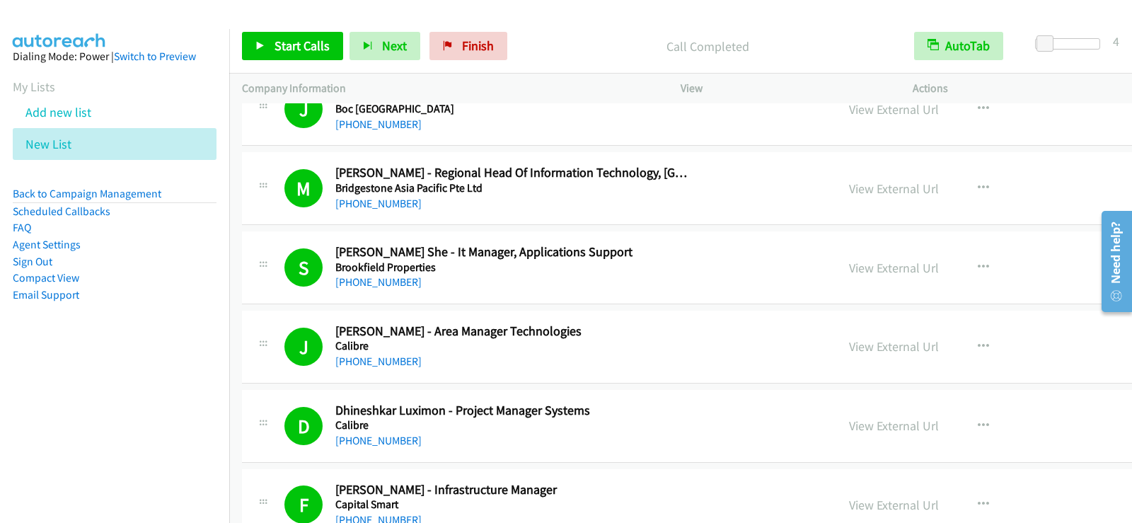
scroll to position [5095, 0]
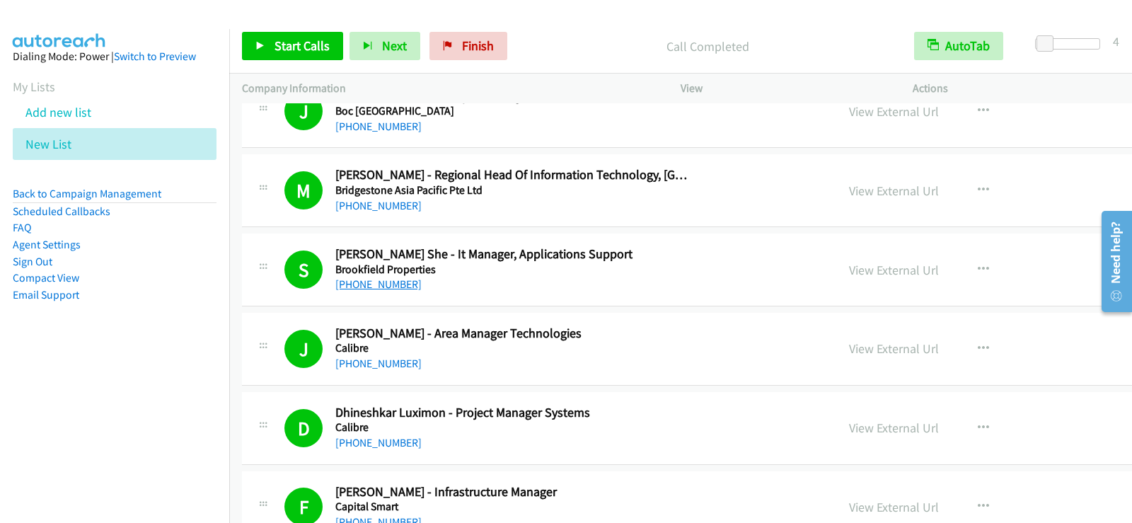
click at [401, 289] on link "[PHONE_NUMBER]" at bounding box center [378, 283] width 86 height 13
